Goal: Check status: Check status

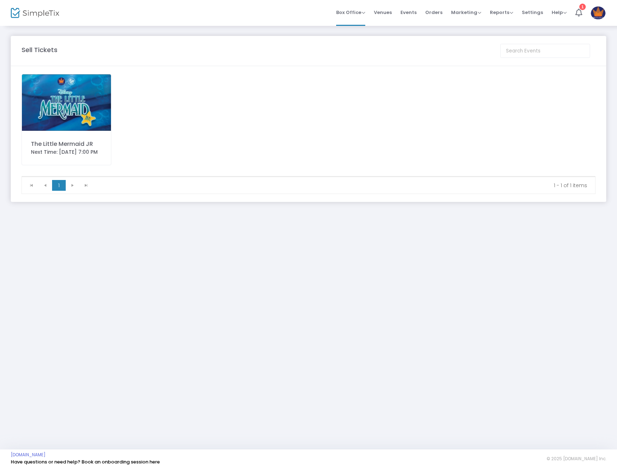
click at [77, 122] on img at bounding box center [66, 102] width 89 height 56
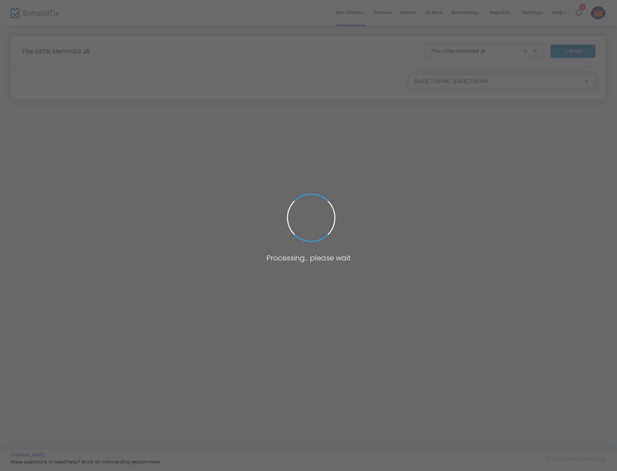
click at [430, 13] on span at bounding box center [308, 235] width 617 height 471
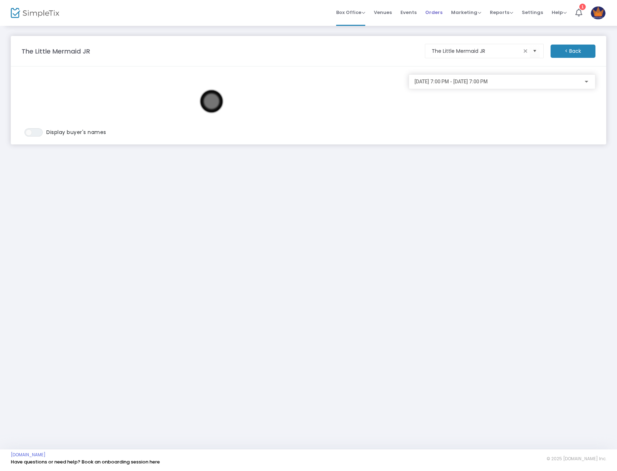
click at [442, 11] on span "Orders" at bounding box center [433, 12] width 17 height 18
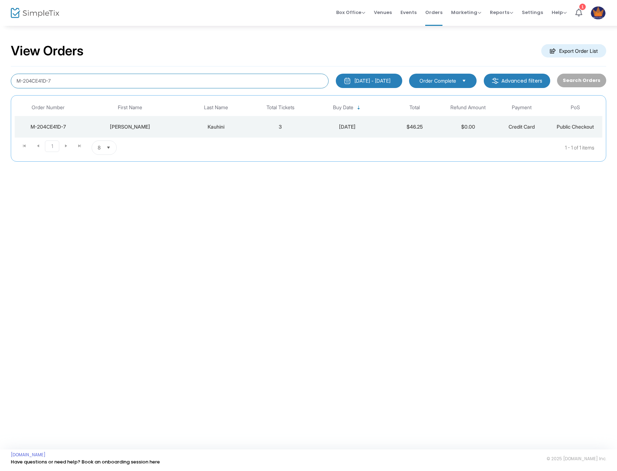
click at [182, 75] on input "M-204CE41D-7" at bounding box center [170, 81] width 318 height 15
paste input "619441C-9"
type input "M-2619441C-9"
